Goal: Book appointment/travel/reservation

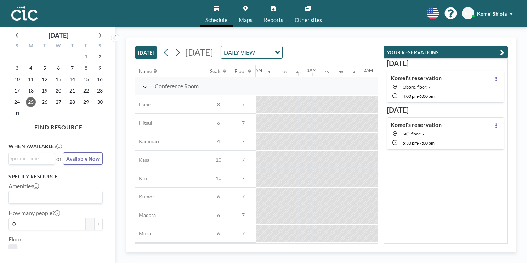
scroll to position [0, 566]
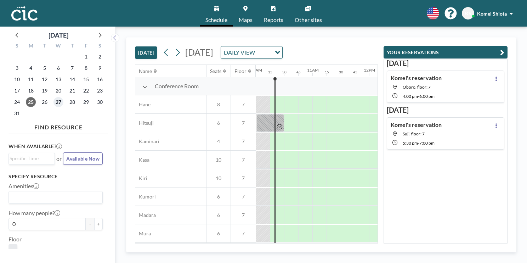
click at [59, 101] on span "27" at bounding box center [58, 102] width 10 height 10
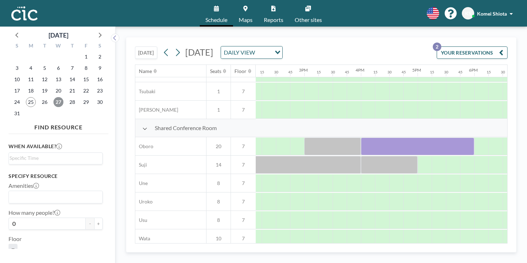
scroll to position [498, 801]
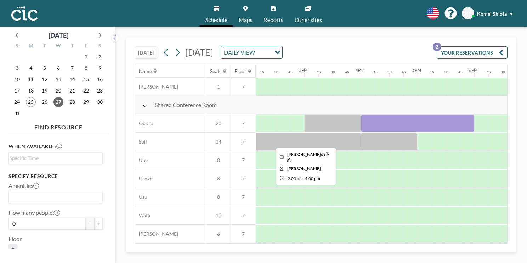
click at [346, 133] on div at bounding box center [303, 142] width 113 height 18
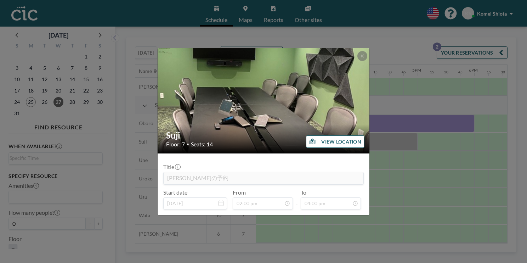
click at [407, 143] on div "Suji Floor: 7 • Seats: 14 VIEW LOCATION Title [PERSON_NAME]の予約 Start date [DATE…" at bounding box center [263, 131] width 527 height 263
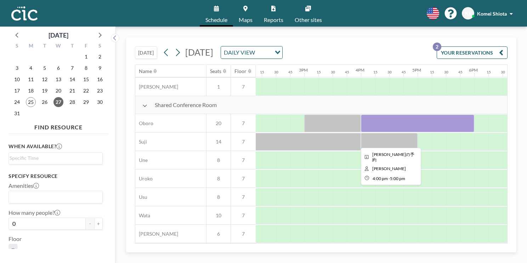
click at [387, 137] on div at bounding box center [389, 142] width 57 height 18
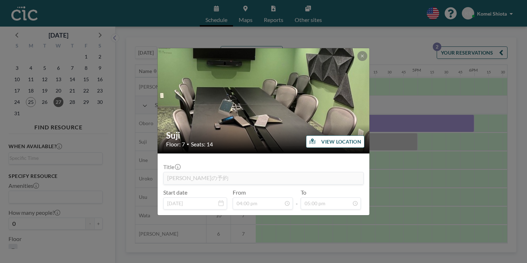
click at [387, 137] on div "Suji Floor: 7 • Seats: 14 VIEW LOCATION Title [PERSON_NAME]の予約 Start date [DATE…" at bounding box center [263, 131] width 527 height 263
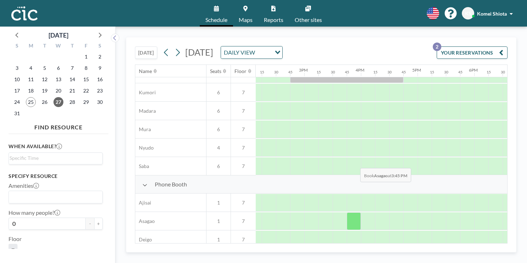
scroll to position [0, 801]
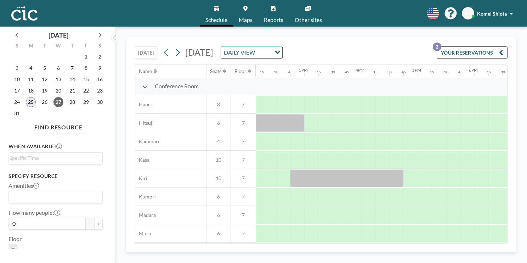
click at [31, 101] on span "25" at bounding box center [31, 102] width 10 height 10
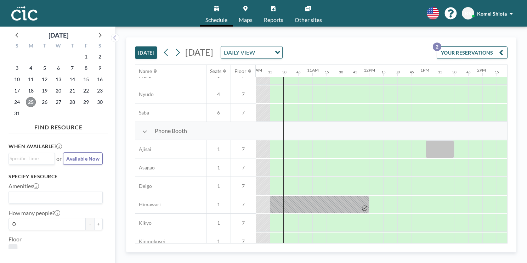
scroll to position [315, 566]
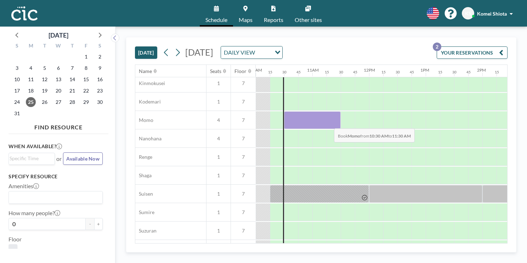
drag, startPoint x: 292, startPoint y: 118, endPoint x: 331, endPoint y: 123, distance: 39.9
click at [331, 123] on div at bounding box center [312, 120] width 57 height 18
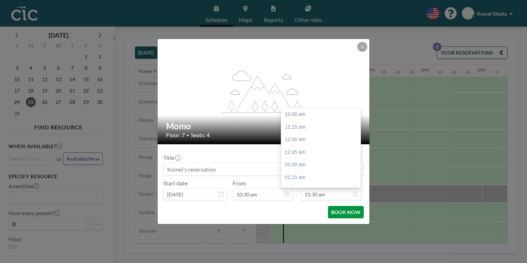
scroll to position [580, 0]
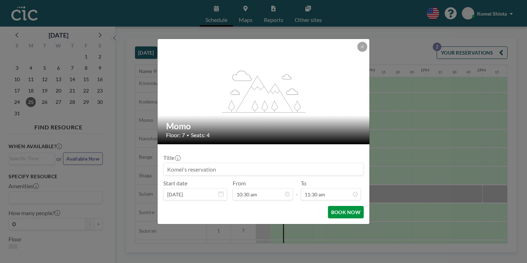
click at [347, 216] on button "BOOK NOW" at bounding box center [346, 212] width 36 height 12
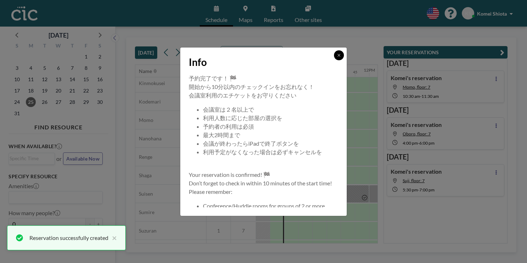
click at [340, 56] on icon at bounding box center [338, 55] width 2 height 2
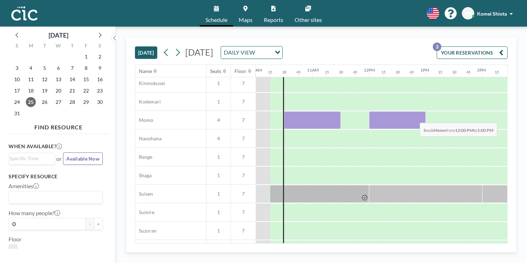
drag, startPoint x: 372, startPoint y: 119, endPoint x: 414, endPoint y: 117, distance: 41.5
click at [414, 117] on div at bounding box center [397, 120] width 57 height 18
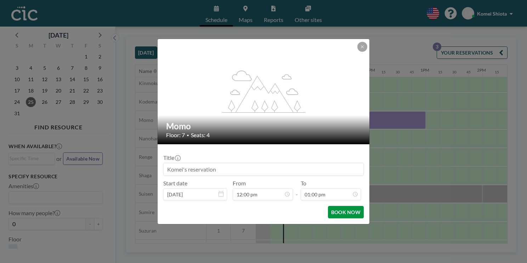
scroll to position [655, 0]
click at [357, 212] on button "BOOK NOW" at bounding box center [346, 212] width 36 height 12
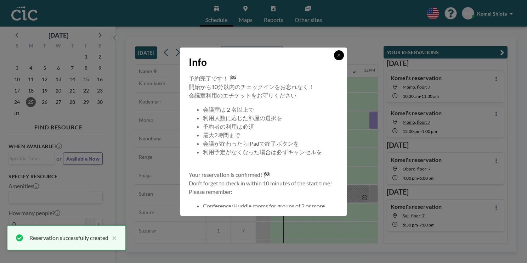
click at [337, 55] on icon at bounding box center [339, 55] width 4 height 4
